Goal: Transaction & Acquisition: Register for event/course

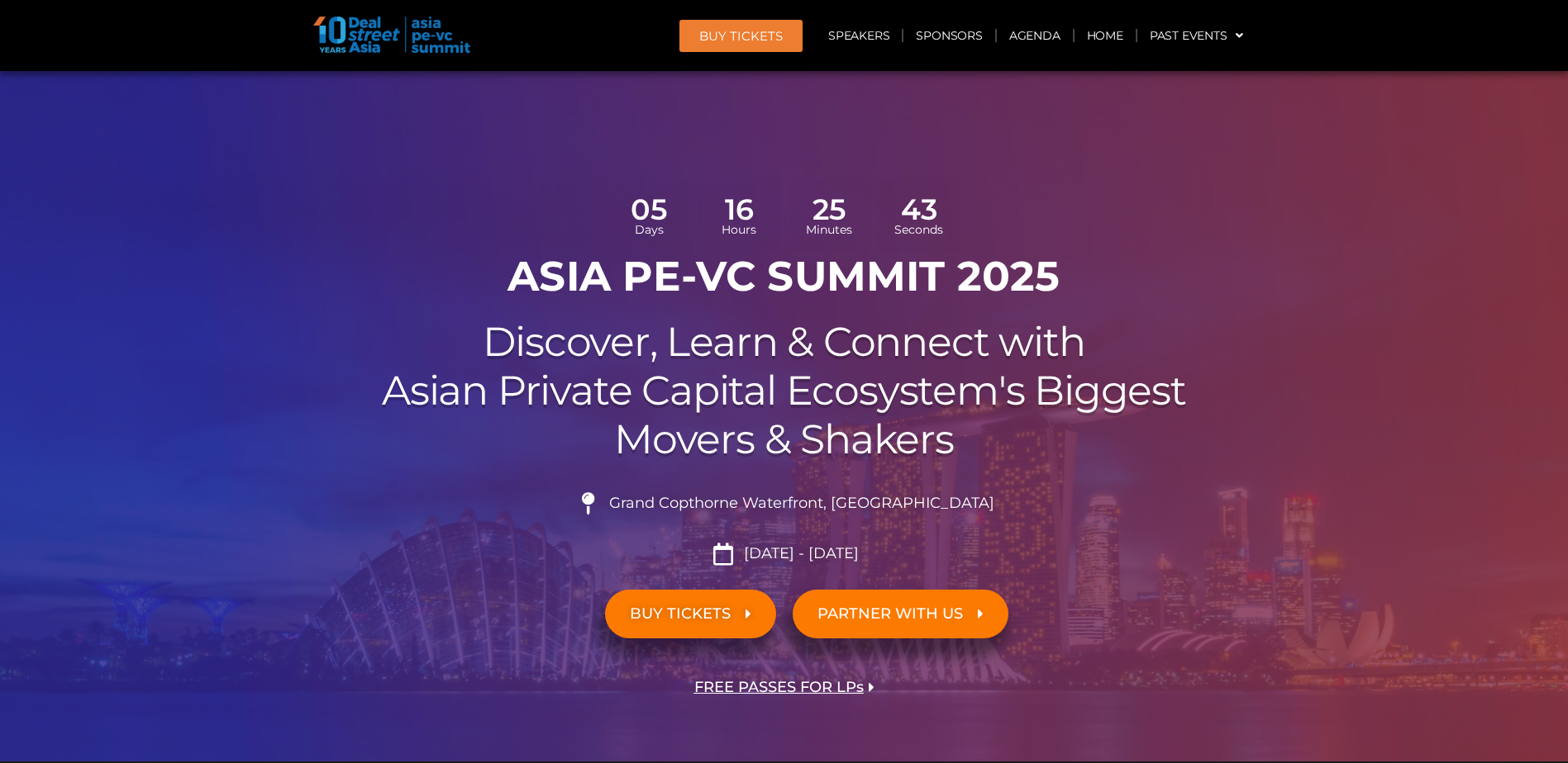
click at [719, 618] on span "BUY TICKETS" at bounding box center [680, 614] width 101 height 16
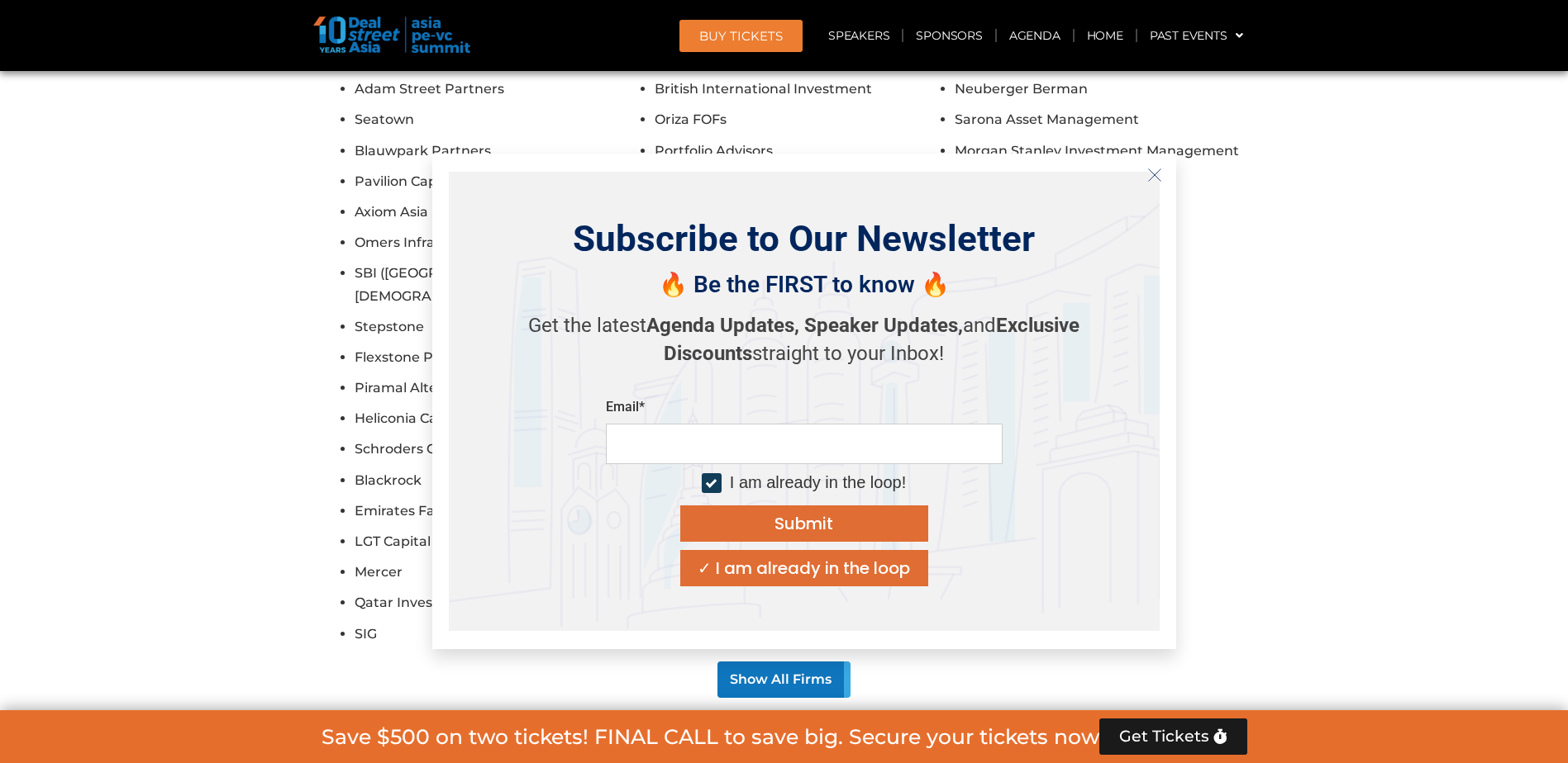
scroll to position [9376, 0]
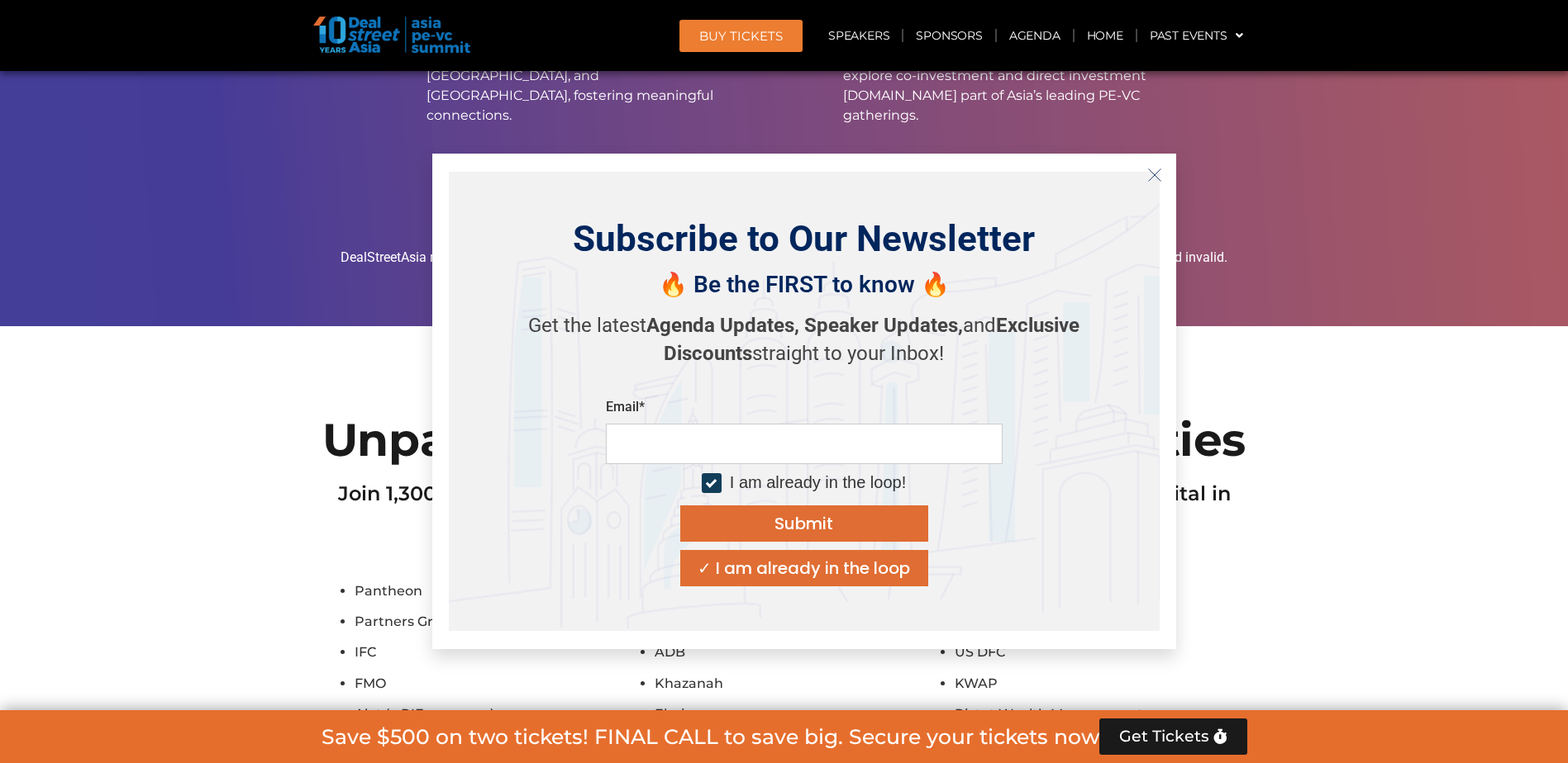
click at [1153, 172] on icon "Close" at bounding box center [1154, 175] width 15 height 15
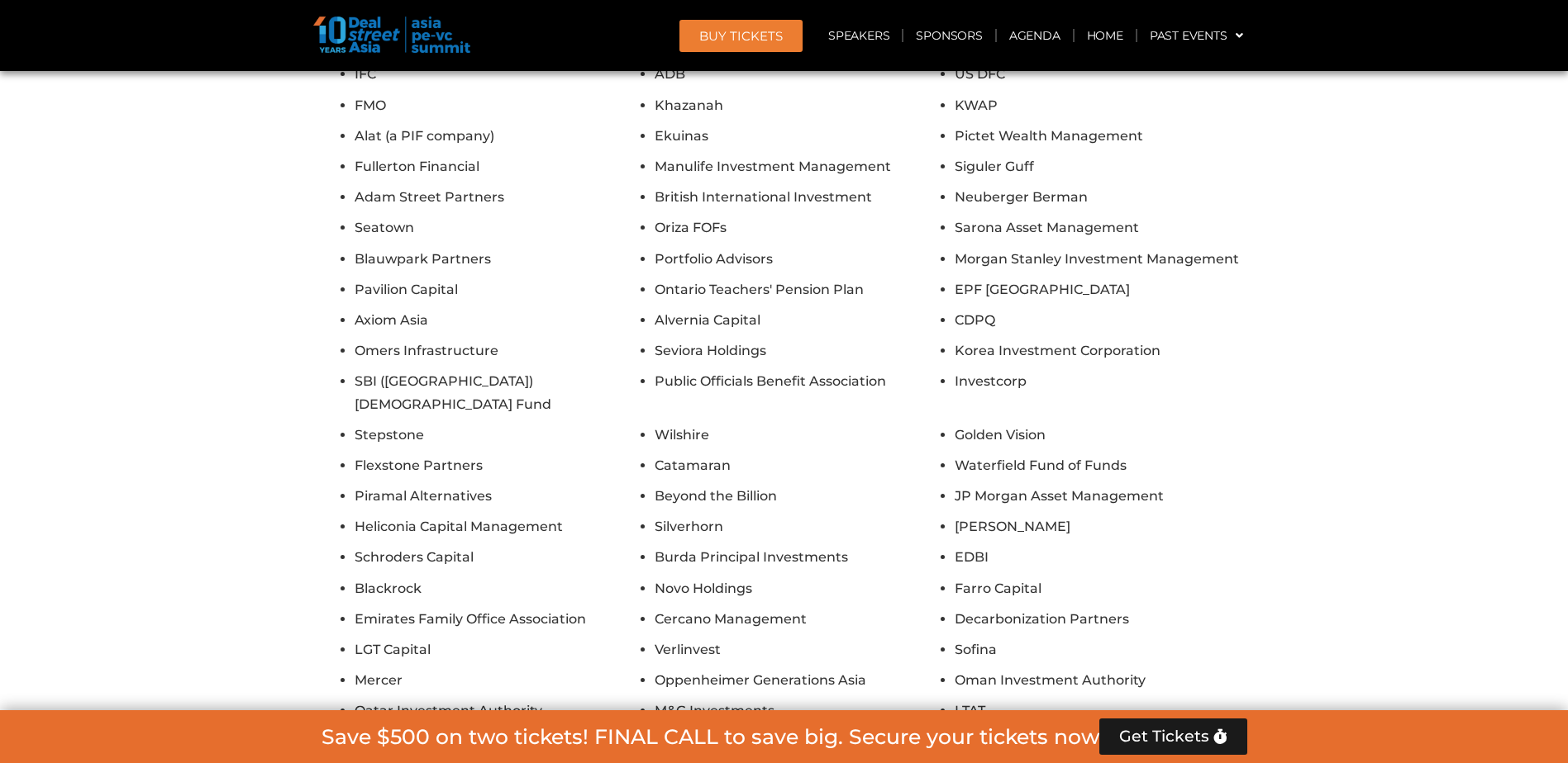
click at [1192, 740] on span "Get Tickets" at bounding box center [1164, 737] width 90 height 16
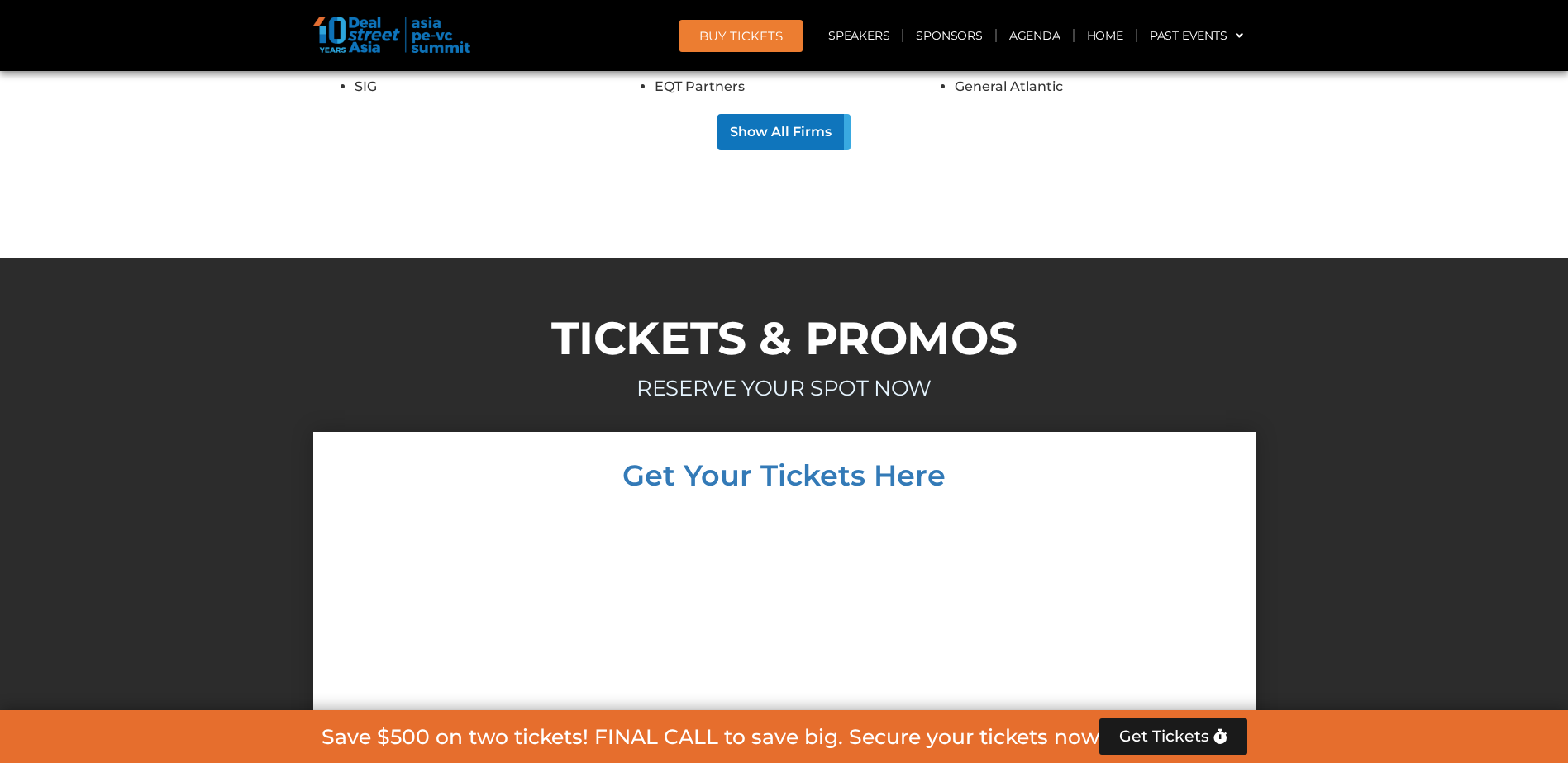
scroll to position [10626, 0]
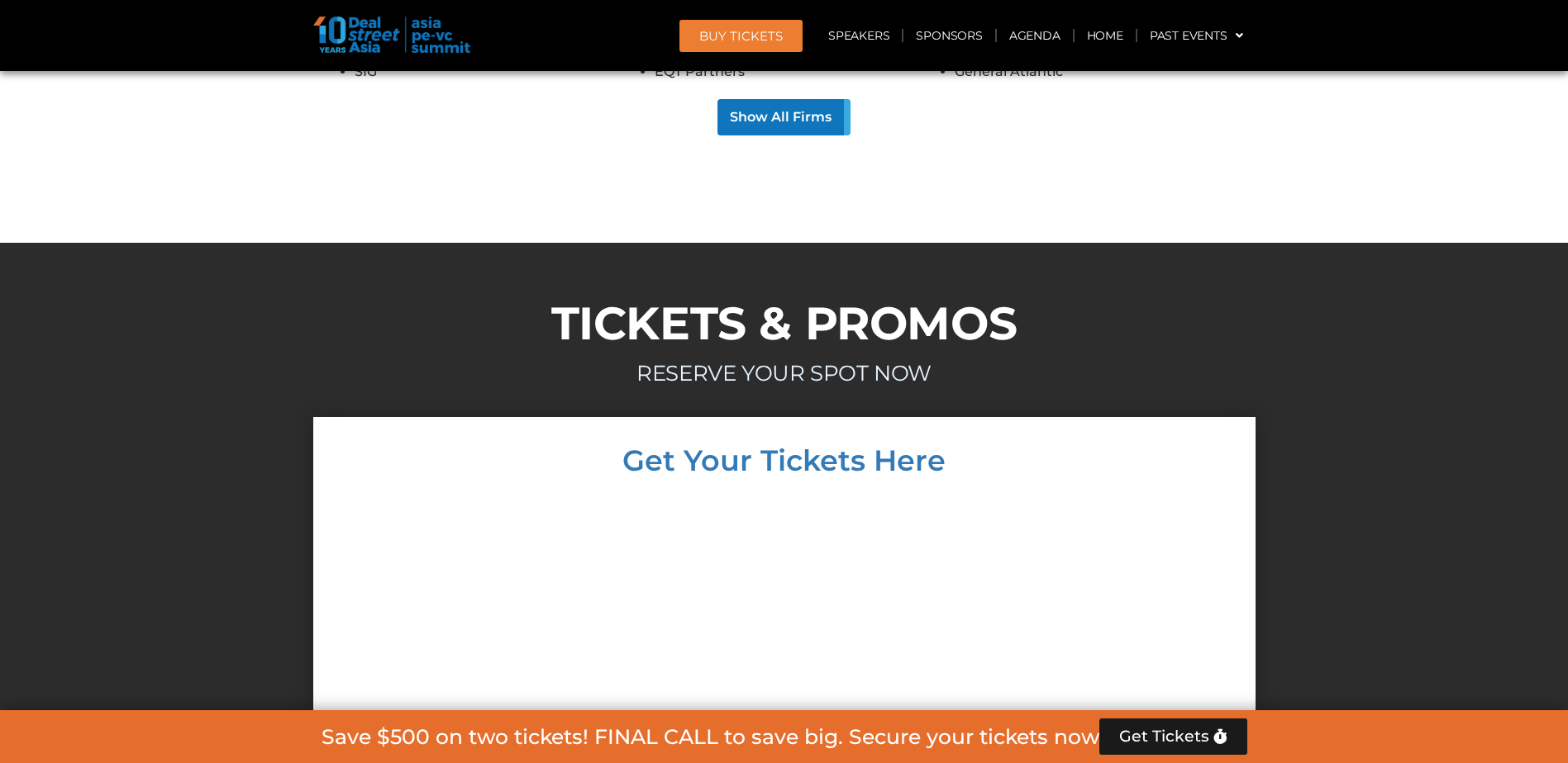
click at [1202, 492] on div at bounding box center [784, 759] width 909 height 536
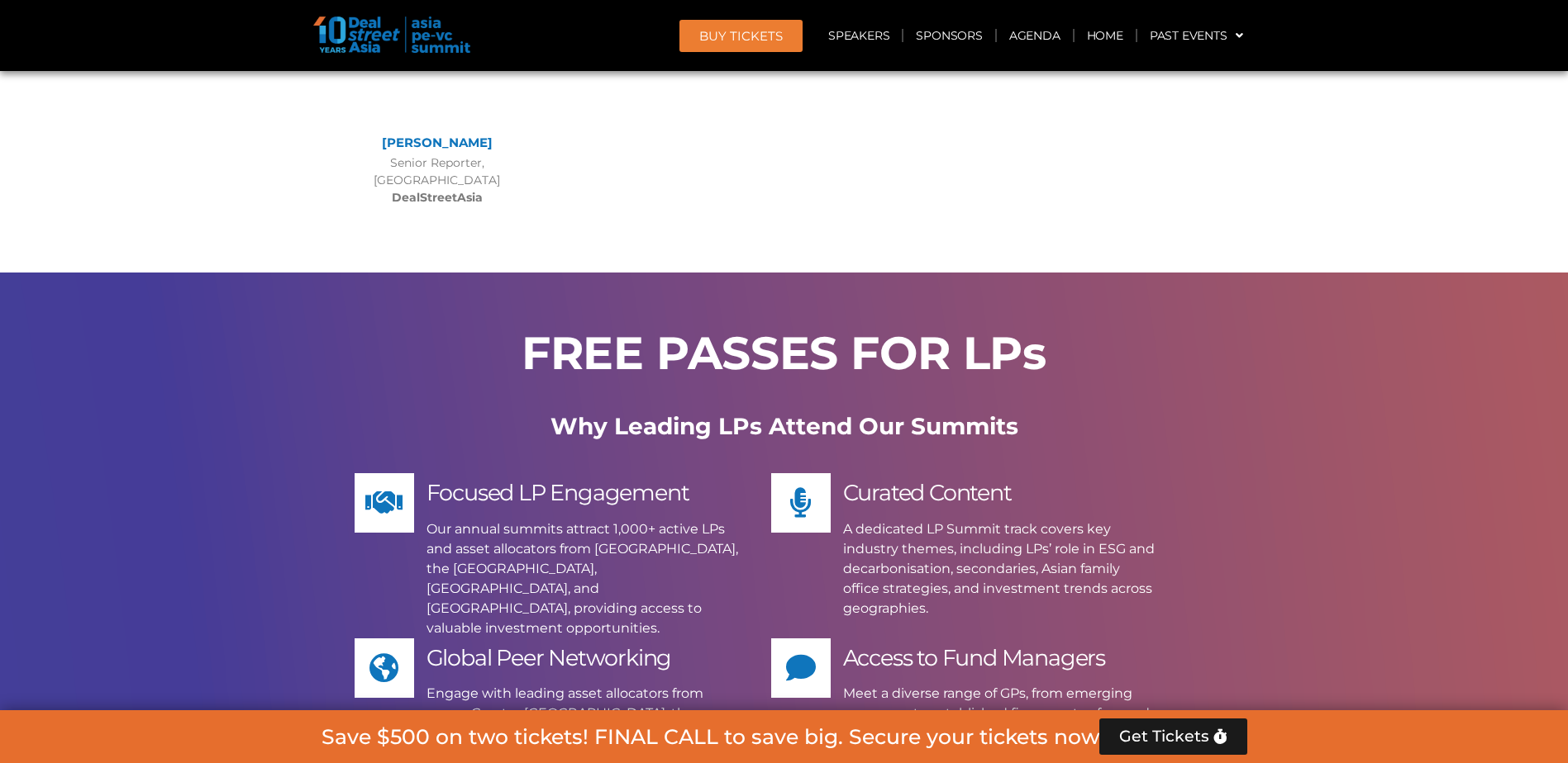
scroll to position [9413, 0]
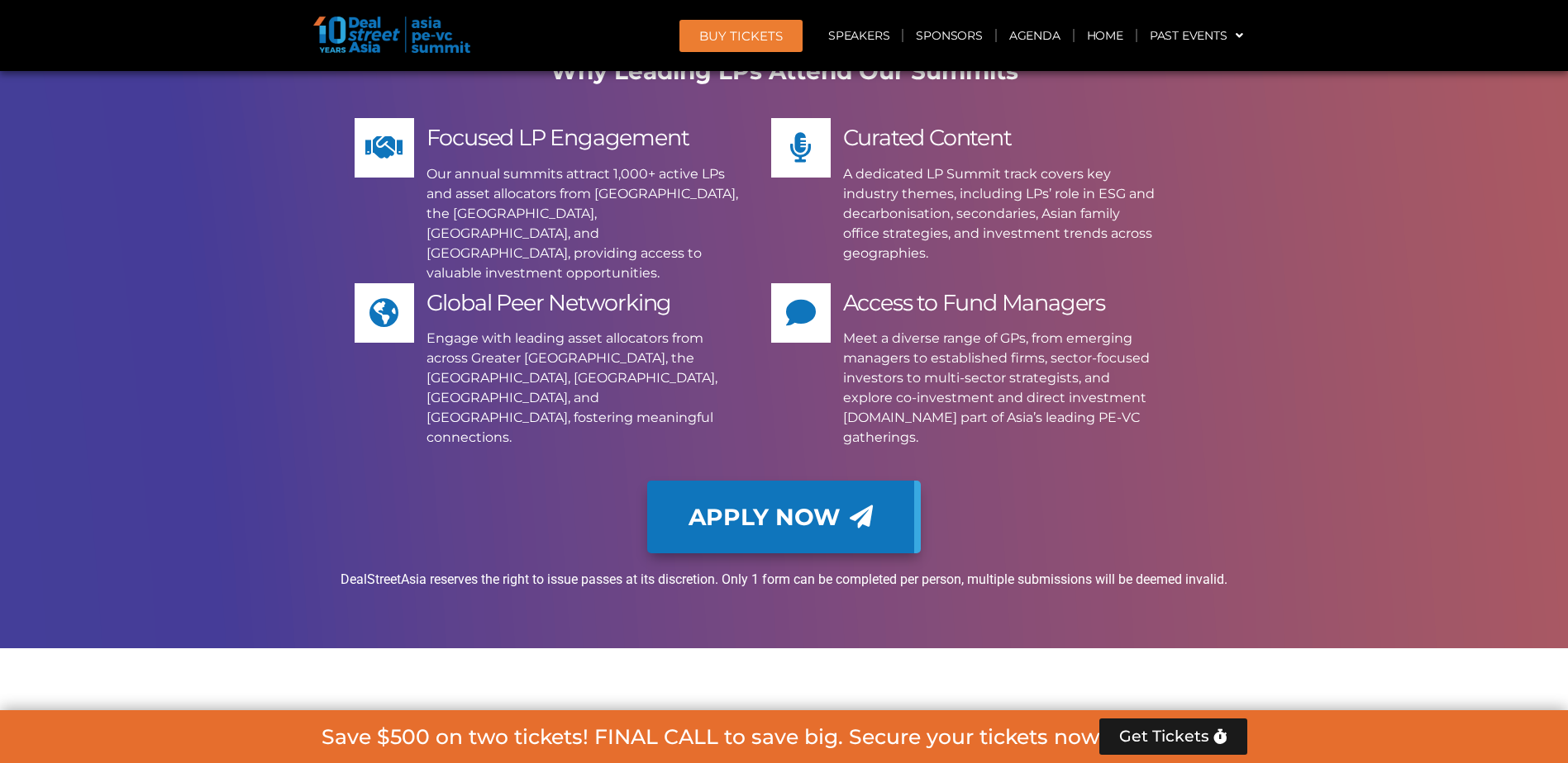
scroll to position [7925, 0]
click at [1201, 731] on span "Get Tickets" at bounding box center [1164, 737] width 90 height 16
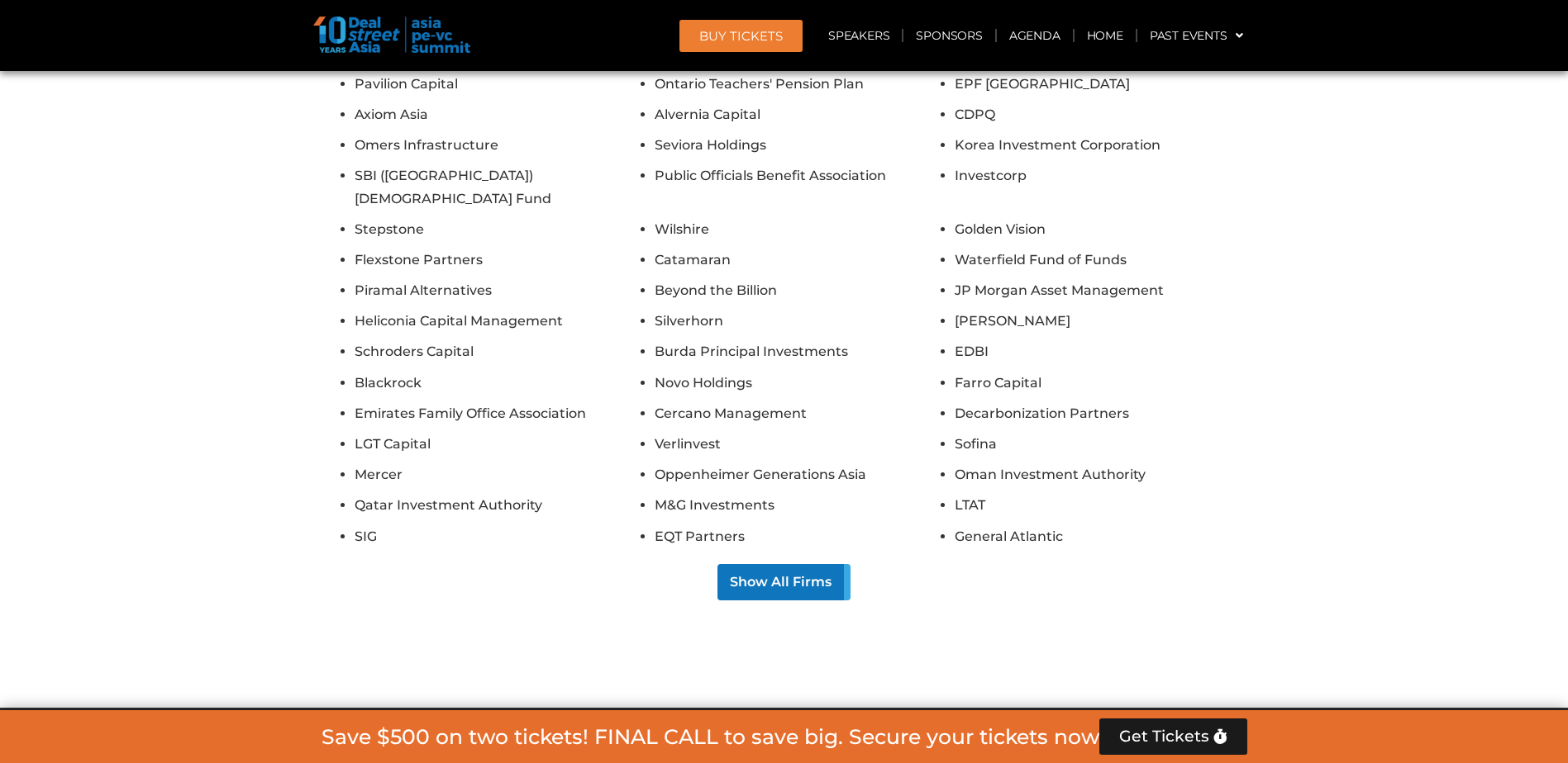
scroll to position [9495, 0]
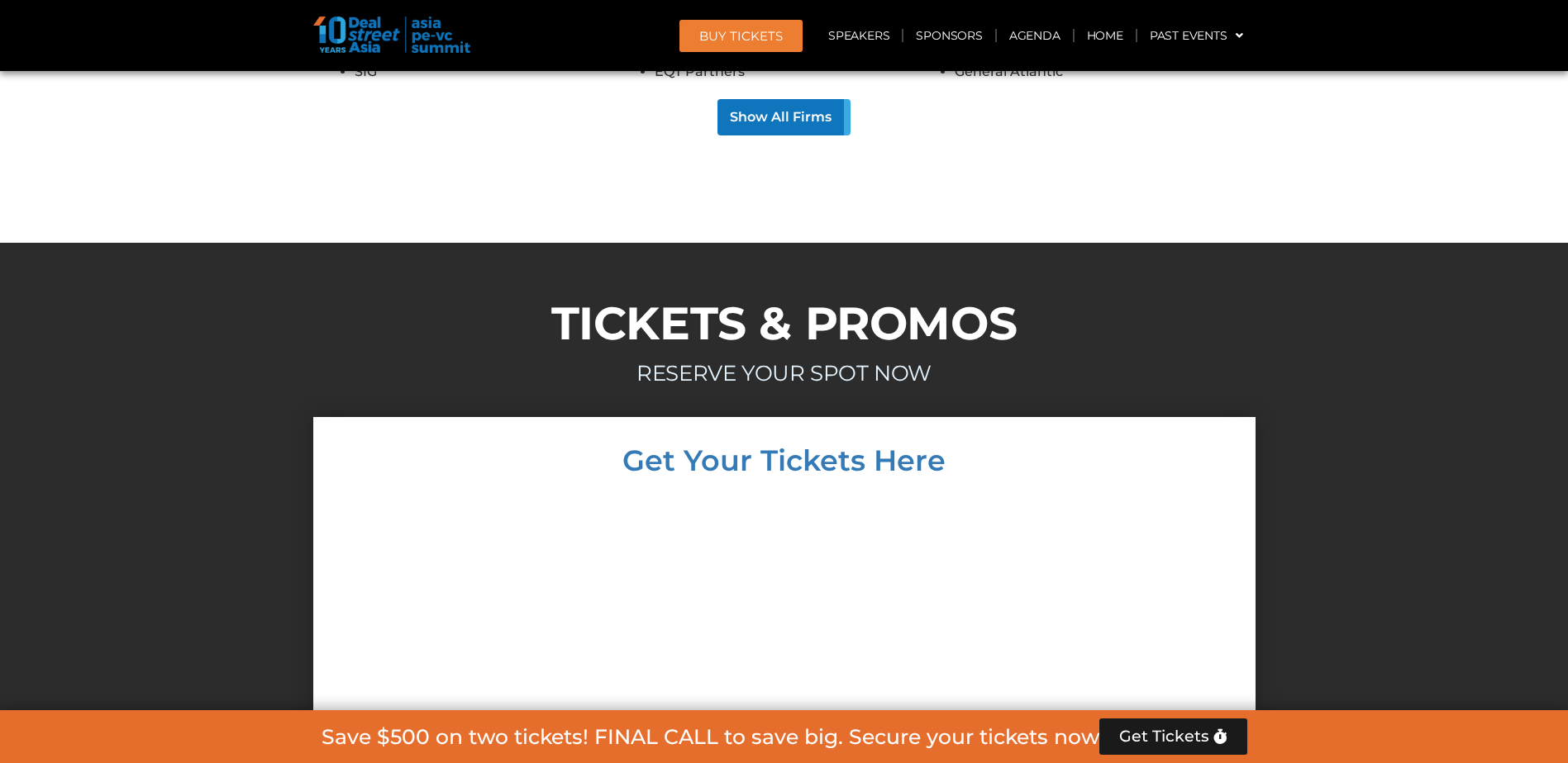
click at [1094, 492] on div at bounding box center [784, 759] width 909 height 536
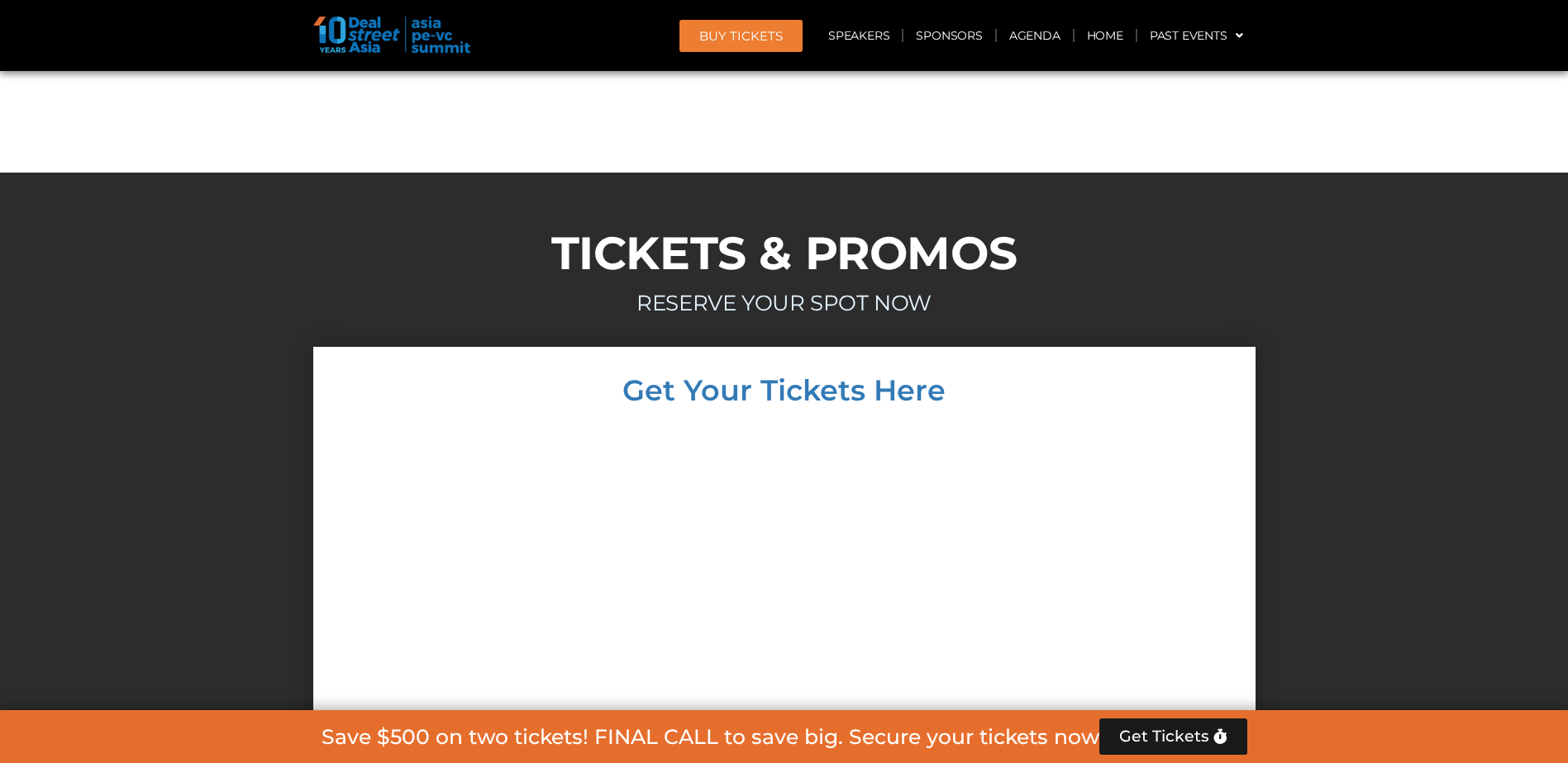
scroll to position [9413, 0]
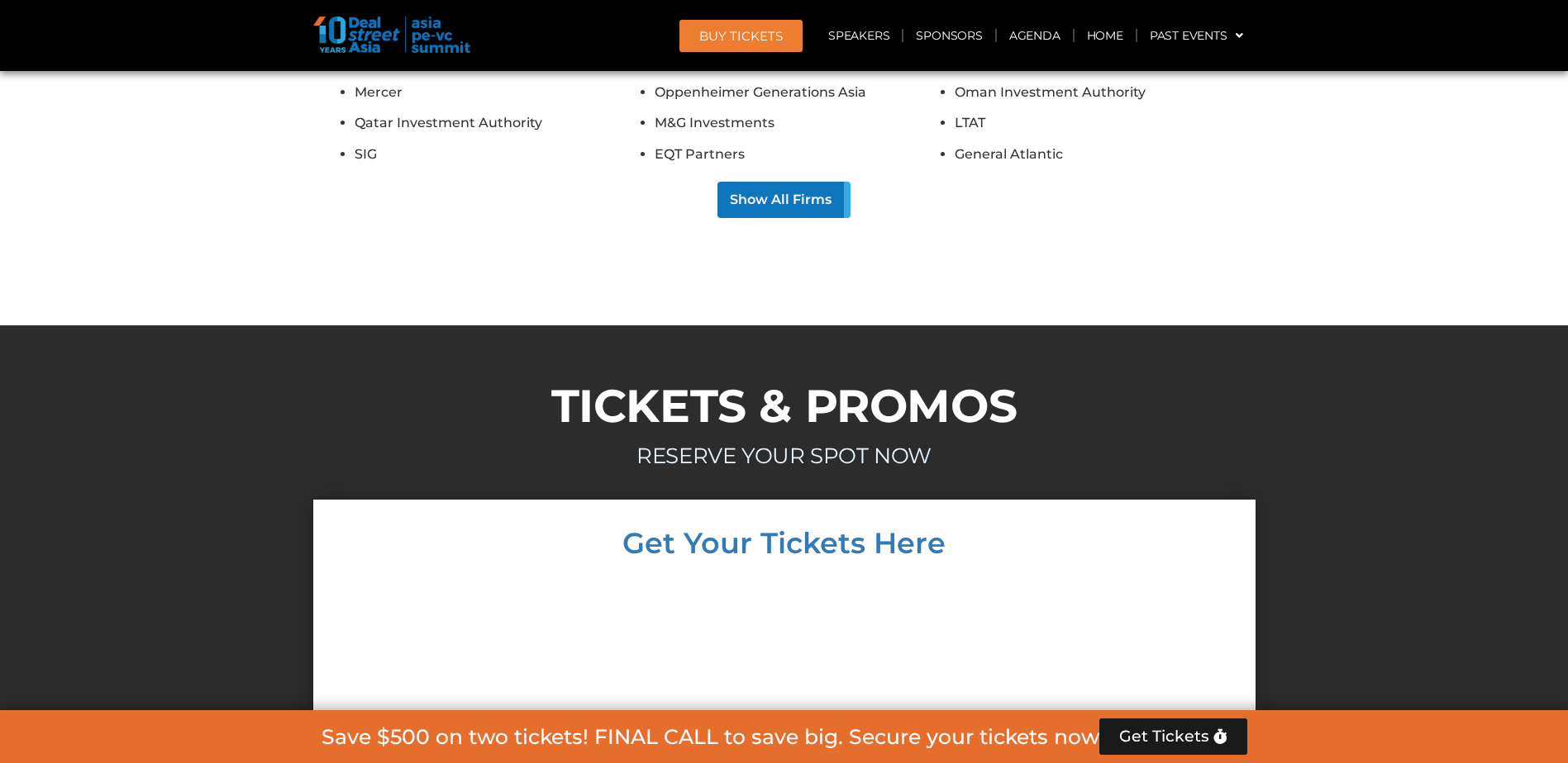
click at [771, 33] on span "BUY Tickets" at bounding box center [740, 36] width 83 height 13
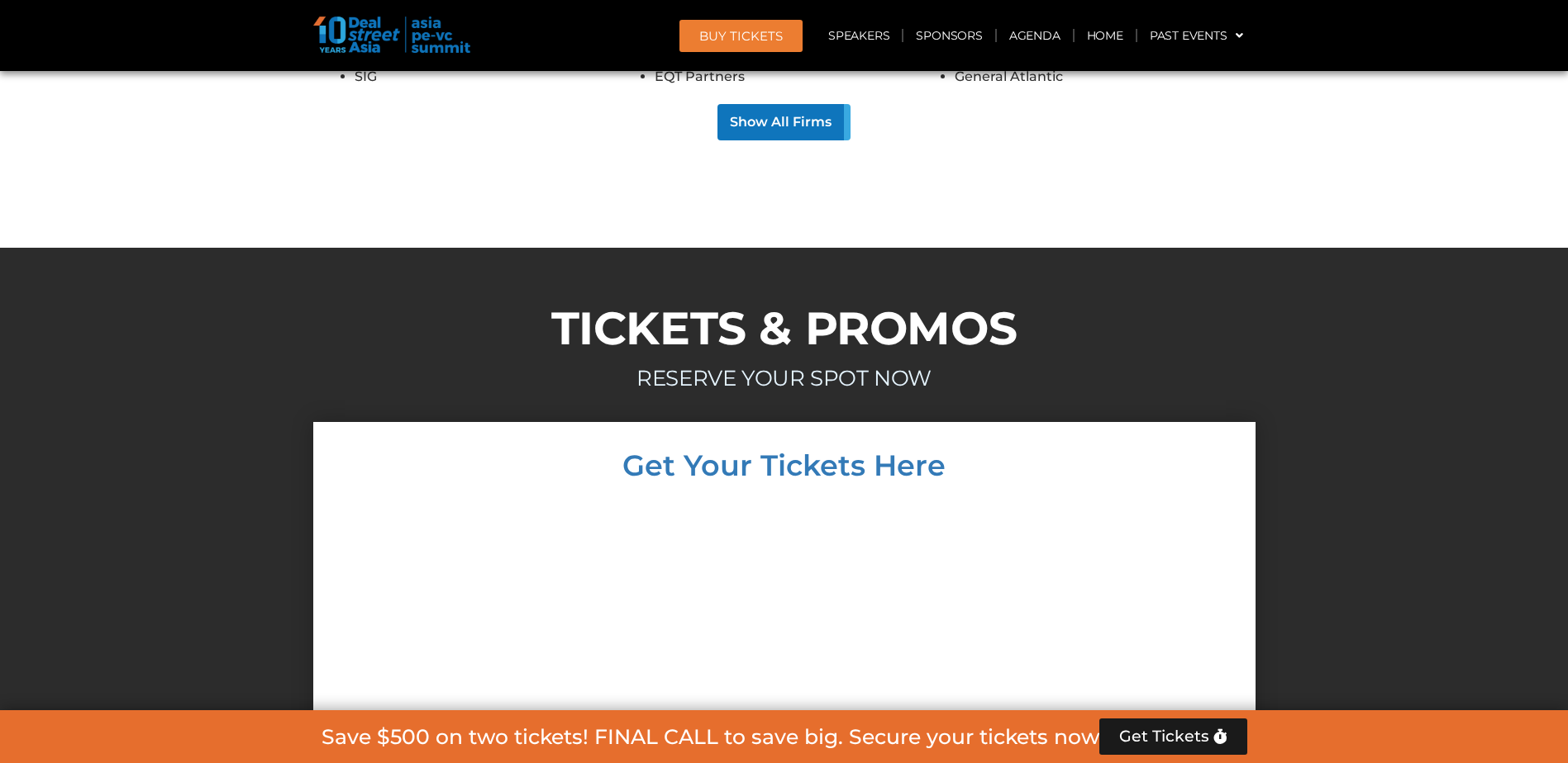
scroll to position [9495, 0]
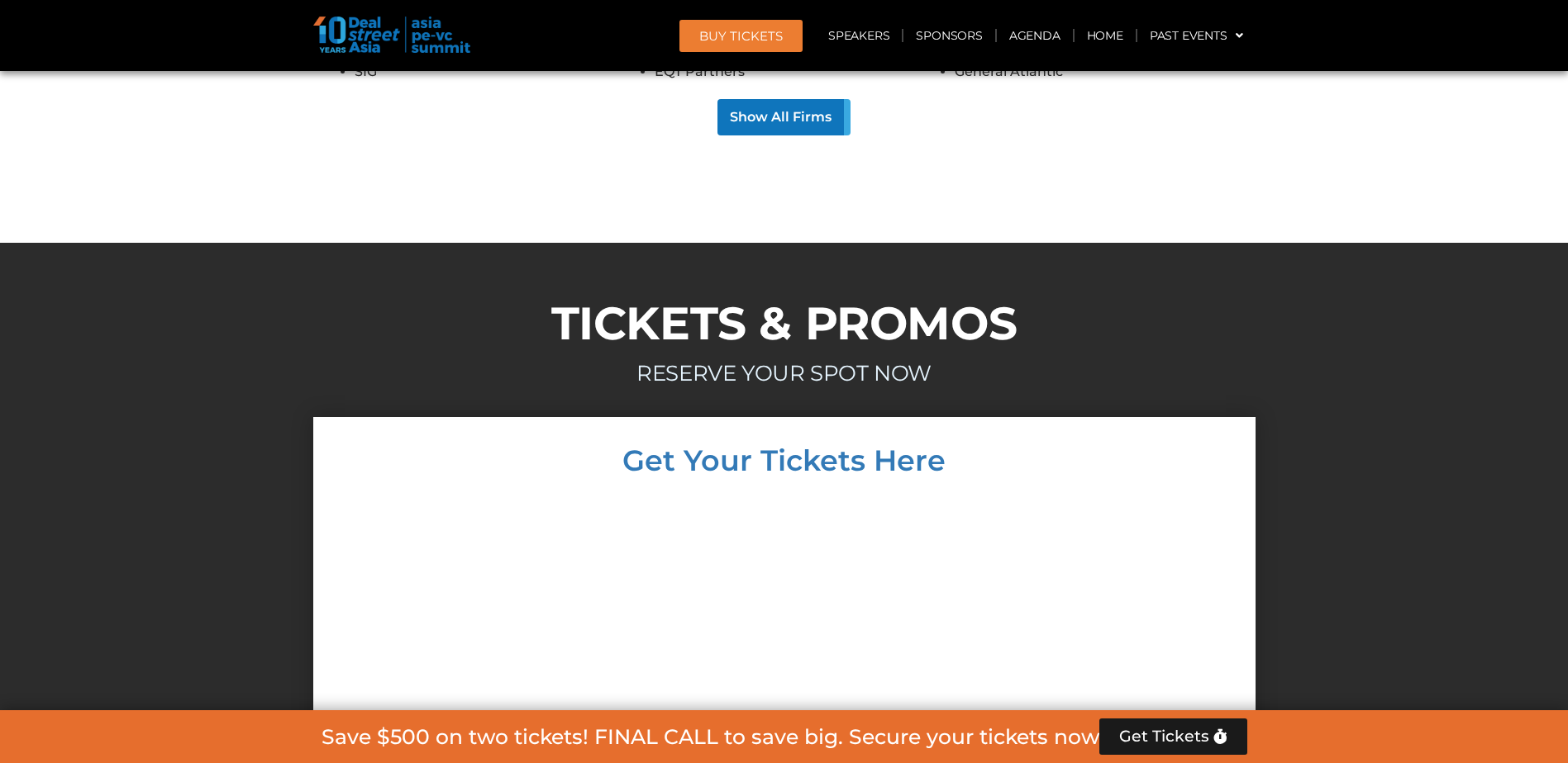
click at [1182, 739] on span "Get Tickets" at bounding box center [1164, 737] width 90 height 16
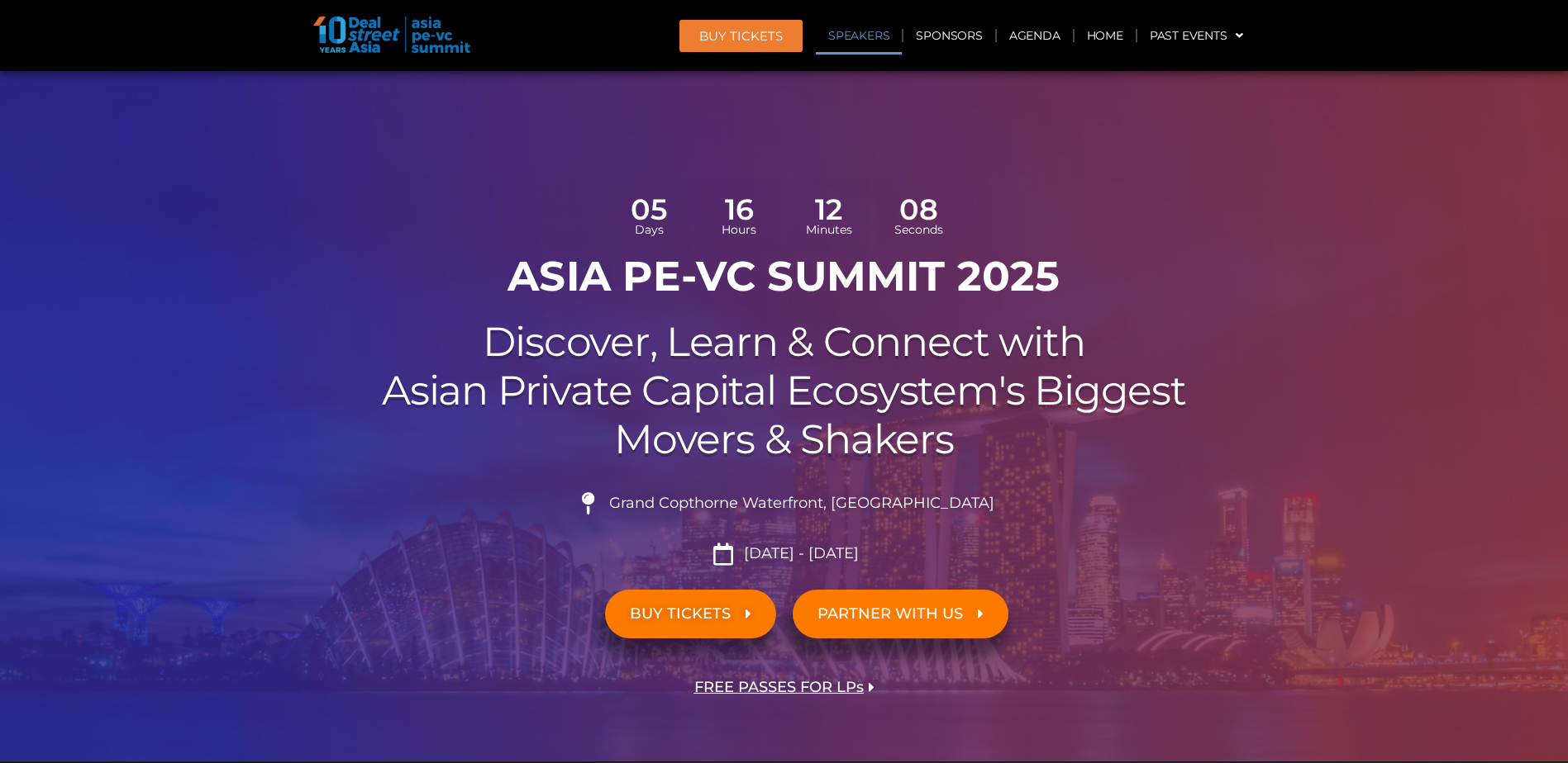
scroll to position [2051, 0]
